Goal: Check status: Check status

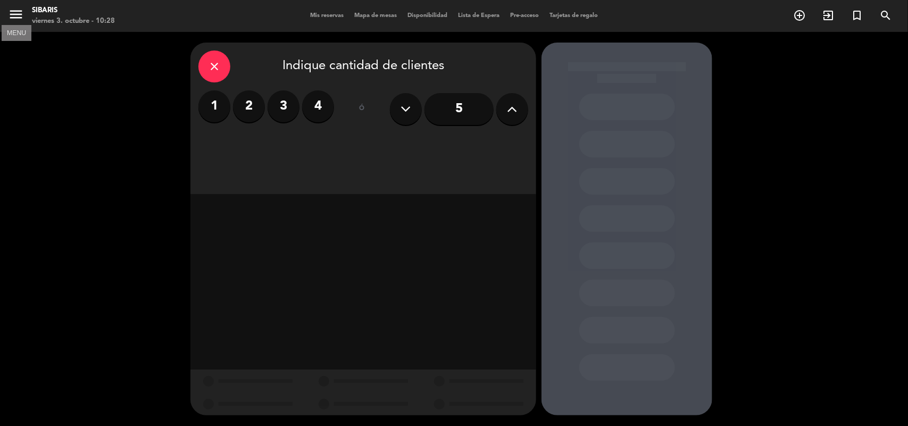
click at [17, 16] on icon "menu" at bounding box center [16, 14] width 16 height 16
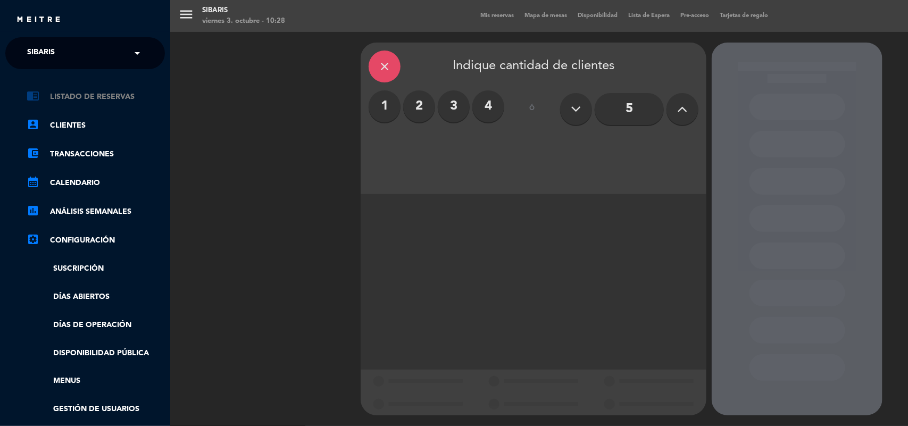
click at [105, 102] on link "chrome_reader_mode Listado de Reservas" at bounding box center [96, 96] width 138 height 13
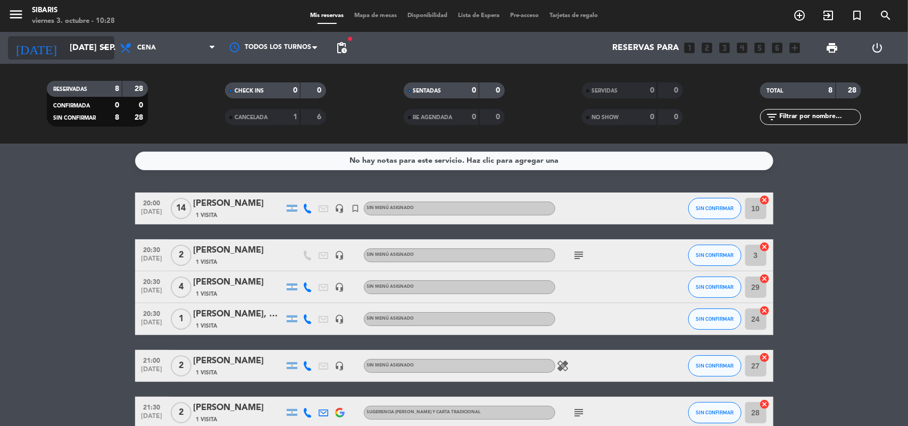
click at [88, 44] on input "[DATE] sep." at bounding box center [120, 48] width 112 height 21
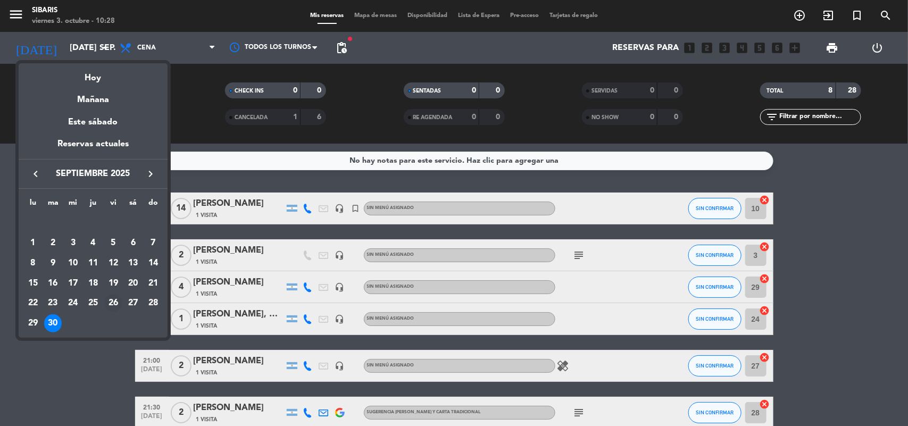
click at [113, 298] on div "26" at bounding box center [113, 303] width 18 height 18
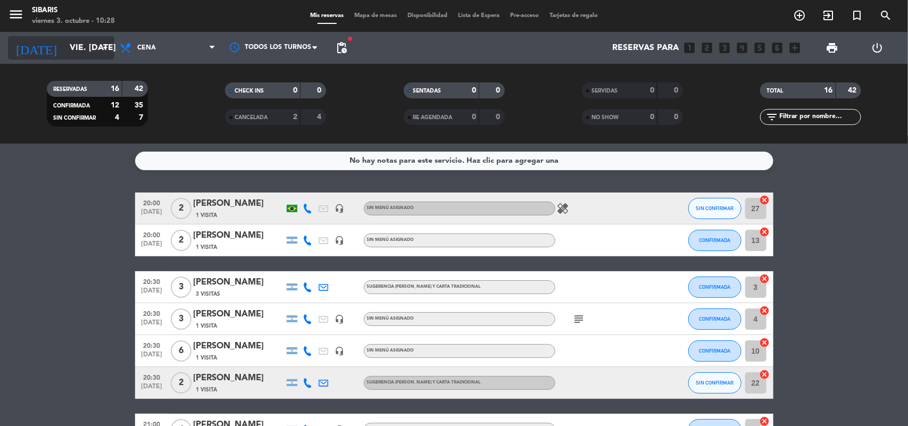
click at [64, 52] on input "vie. [DATE]" at bounding box center [120, 48] width 112 height 21
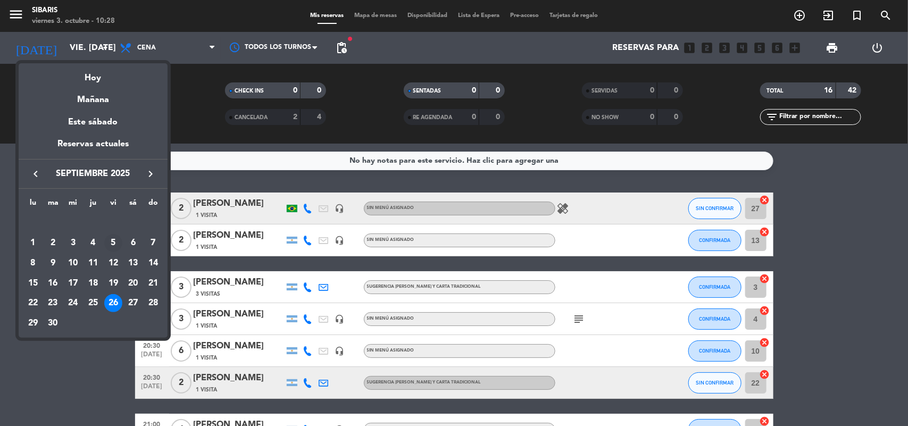
click at [115, 237] on div "5" at bounding box center [113, 243] width 18 height 18
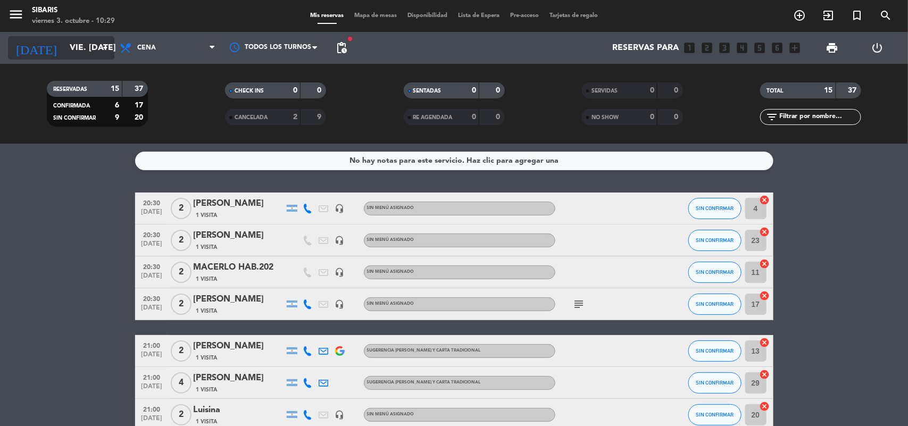
click at [81, 46] on input "vie. [DATE]" at bounding box center [120, 48] width 112 height 21
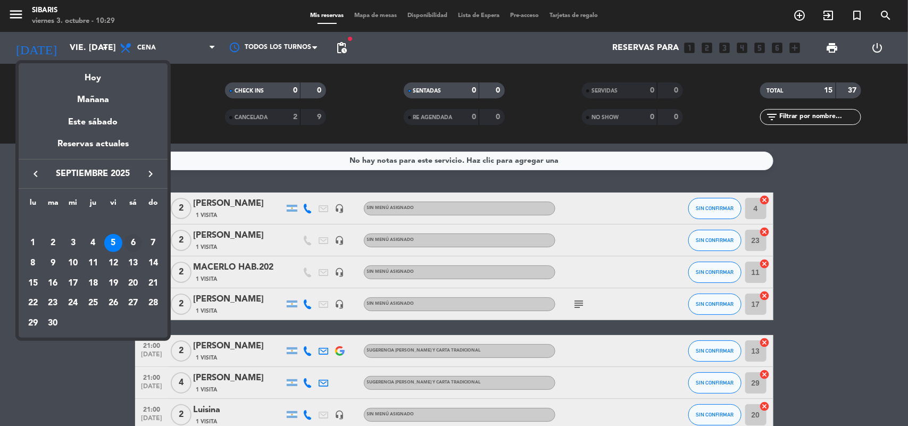
click at [131, 238] on div "6" at bounding box center [133, 243] width 18 height 18
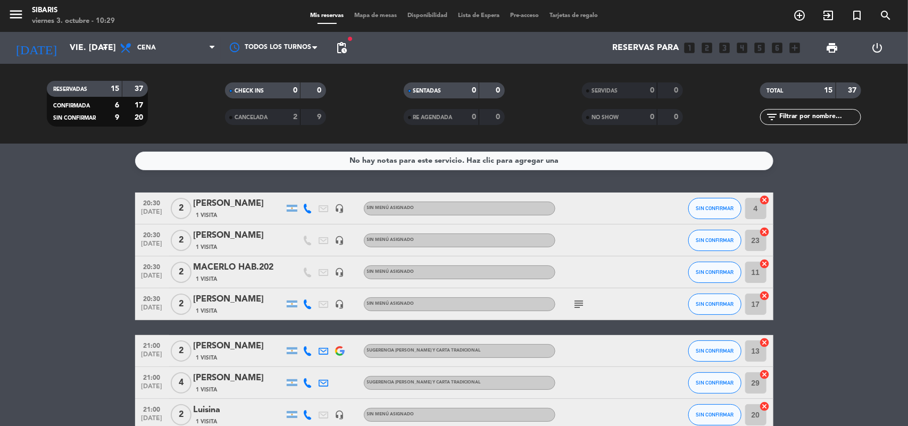
type input "sáb. [DATE]"
